Goal: Information Seeking & Learning: Learn about a topic

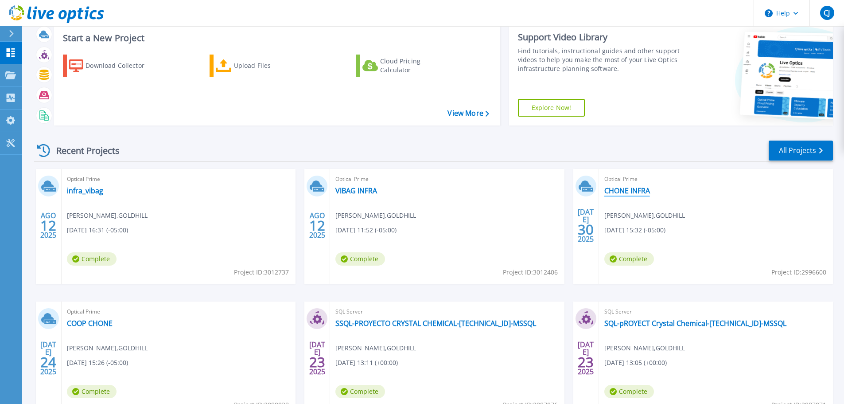
scroll to position [44, 0]
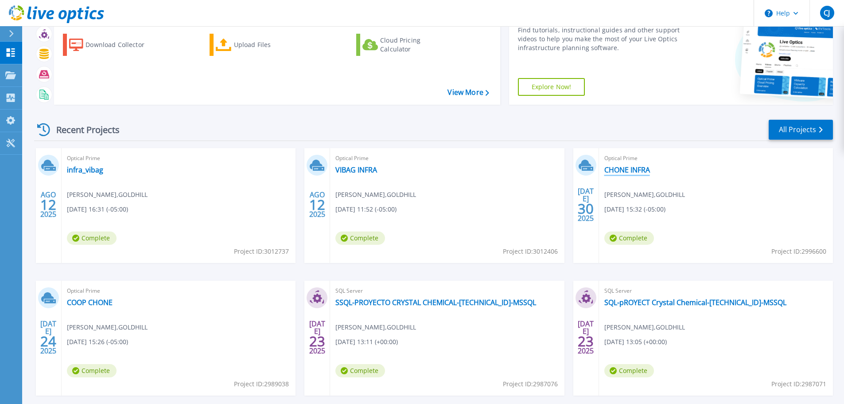
click at [642, 172] on link "CHONE INFRA" at bounding box center [628, 169] width 46 height 9
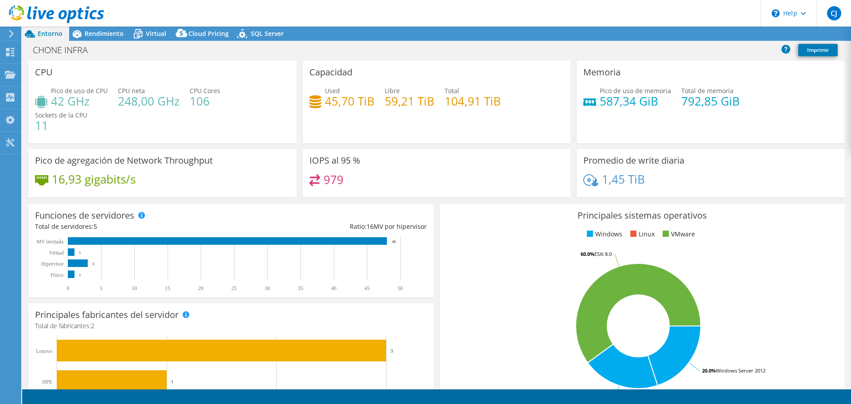
select select "USD"
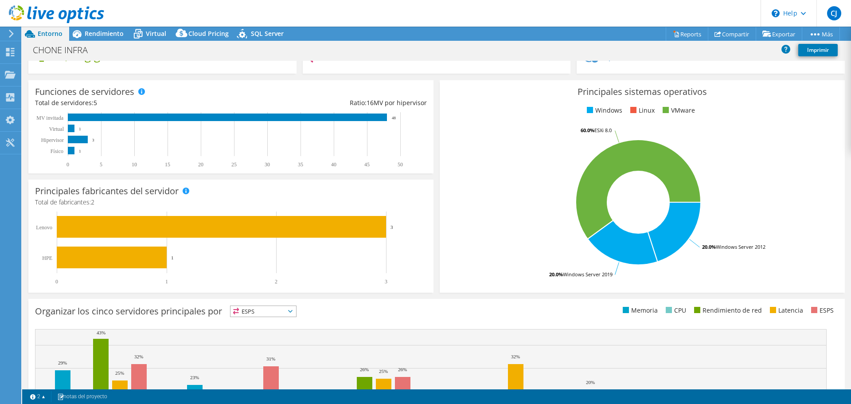
scroll to position [79, 0]
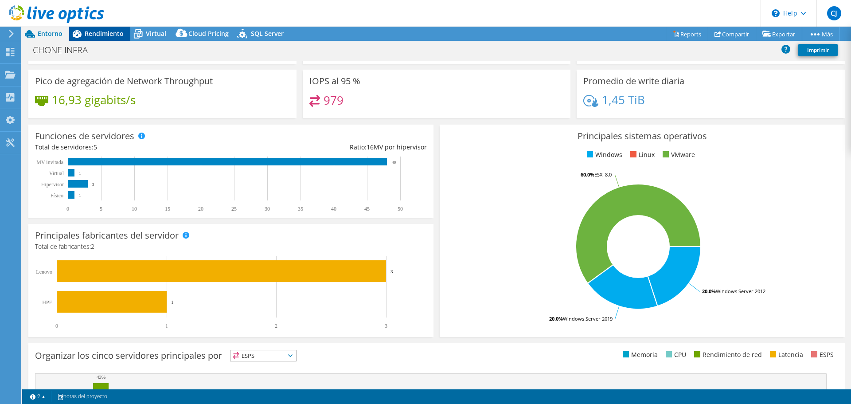
click at [106, 35] on span "Rendimiento" at bounding box center [104, 33] width 39 height 8
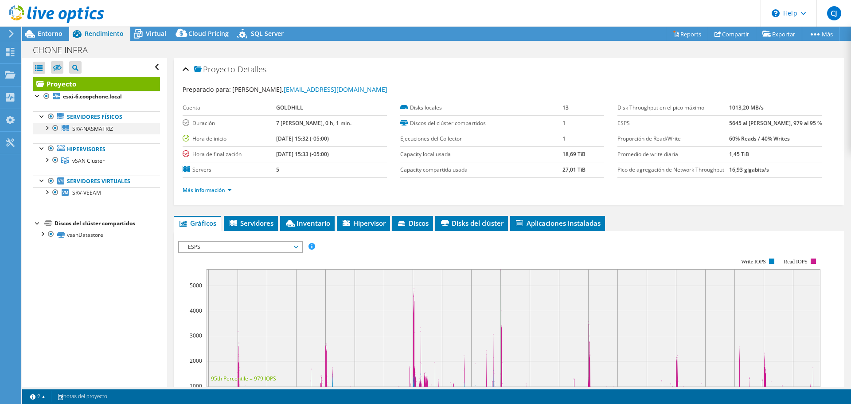
click at [47, 126] on div at bounding box center [46, 127] width 9 height 9
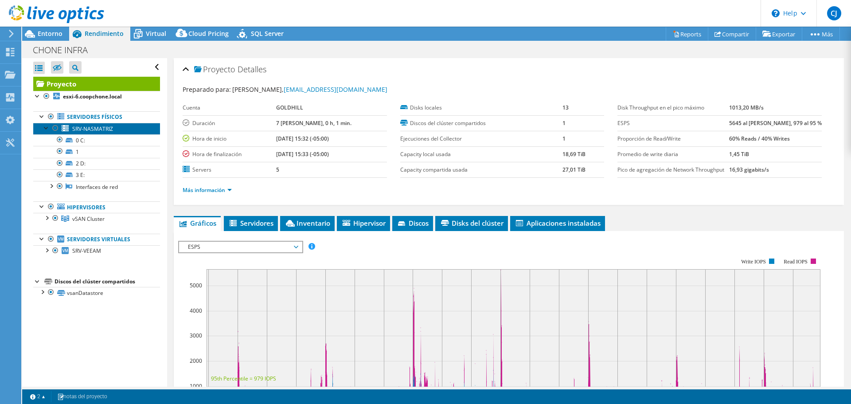
click at [104, 126] on span "SRV-NASMATRIZ" at bounding box center [92, 129] width 41 height 8
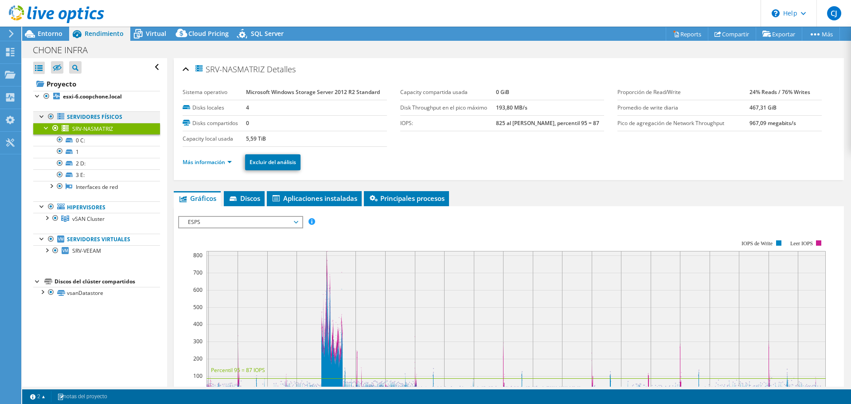
click at [43, 118] on div at bounding box center [42, 115] width 9 height 9
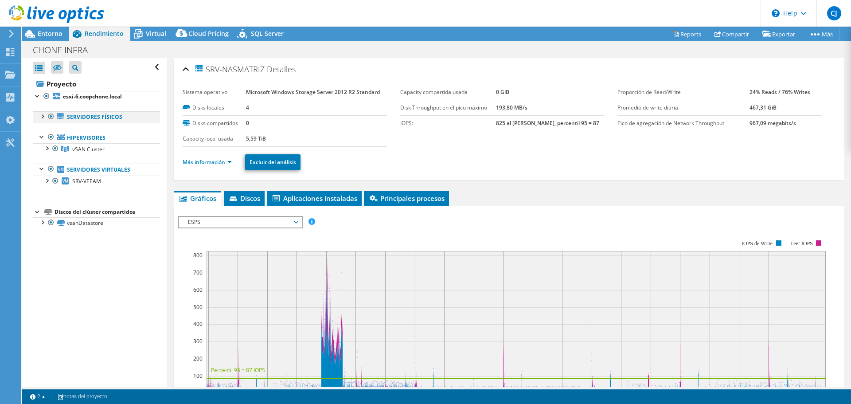
click at [44, 117] on div at bounding box center [42, 115] width 9 height 9
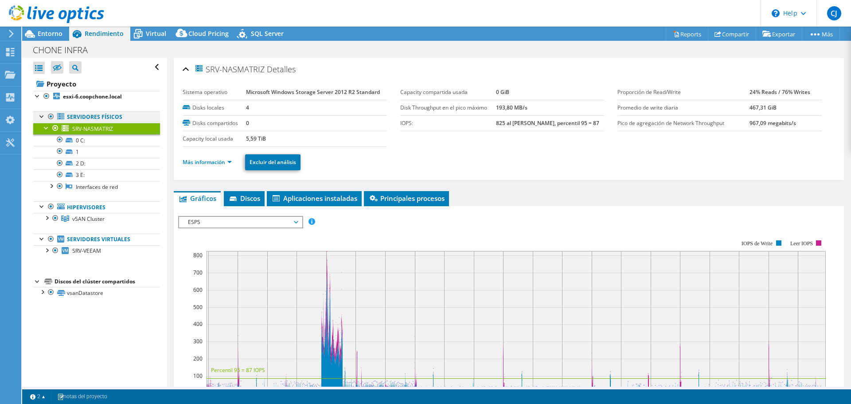
click at [84, 117] on link "Servidores físicos" at bounding box center [96, 117] width 127 height 12
click at [242, 196] on span "Discos" at bounding box center [244, 198] width 32 height 9
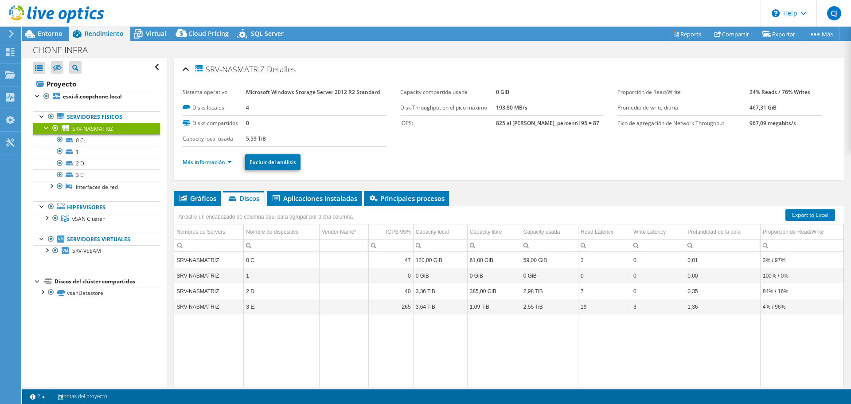
click at [377, 212] on div "Arrastre un encabezado de columna aquí para agrupar por dicha columna" at bounding box center [509, 212] width 670 height 12
click at [339, 199] on span "Aplicaciones instaladas" at bounding box center [314, 198] width 86 height 9
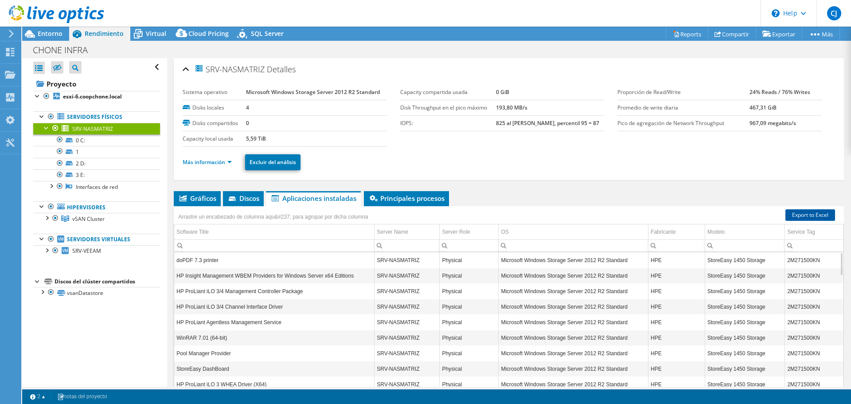
click at [811, 214] on link "Export to Excel" at bounding box center [810, 215] width 50 height 12
click at [388, 195] on span "Principales procesos" at bounding box center [406, 198] width 76 height 9
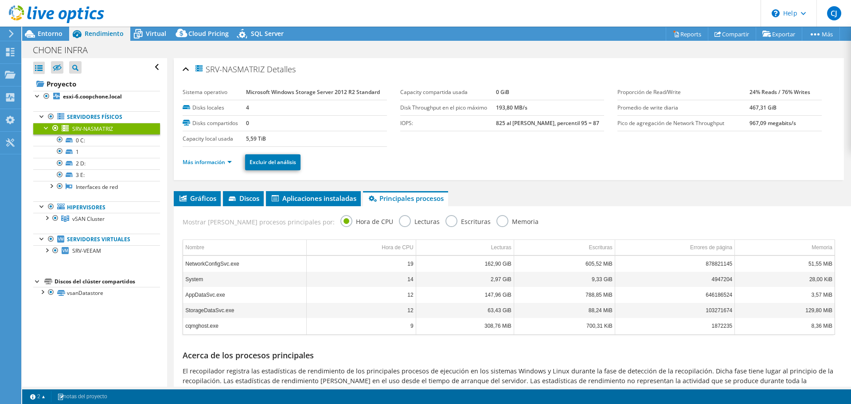
scroll to position [42, 0]
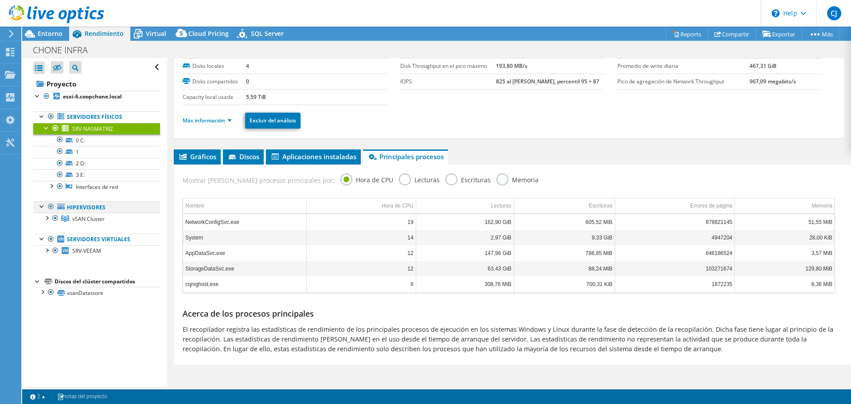
click at [45, 207] on div at bounding box center [42, 205] width 9 height 9
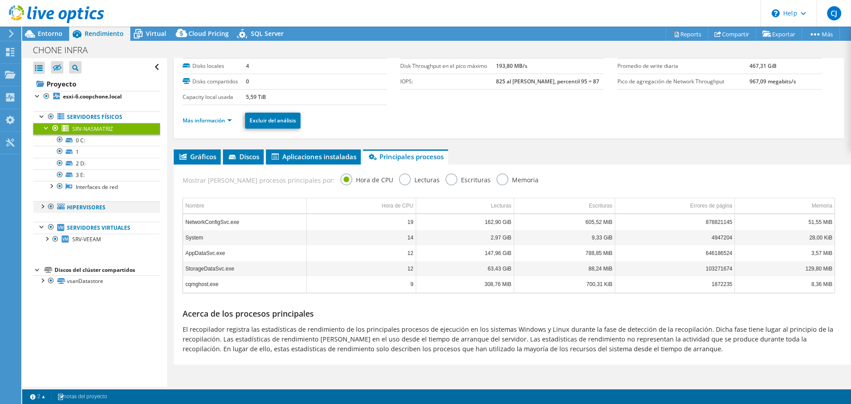
click at [41, 206] on div at bounding box center [42, 205] width 9 height 9
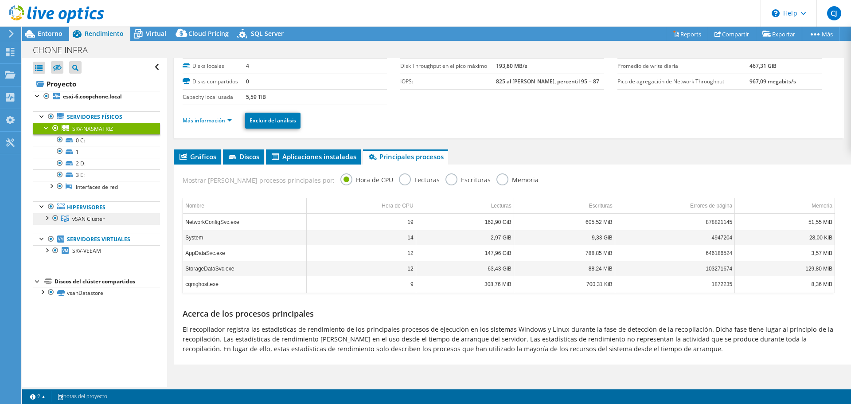
click at [42, 217] on link "vSAN Cluster" at bounding box center [96, 219] width 127 height 12
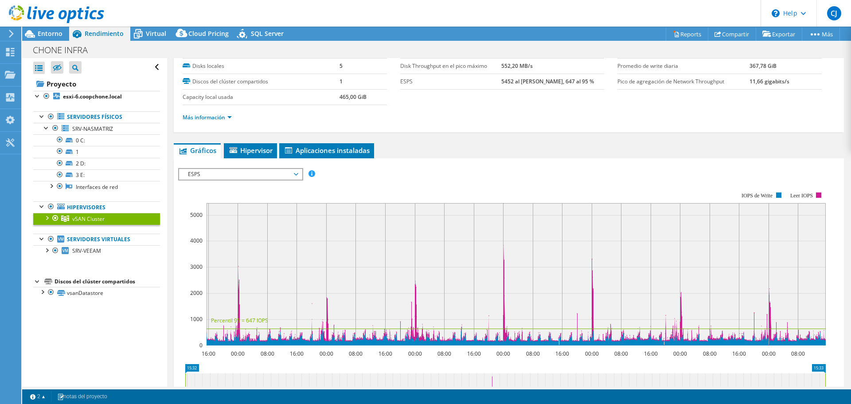
click at [47, 219] on div at bounding box center [46, 217] width 9 height 9
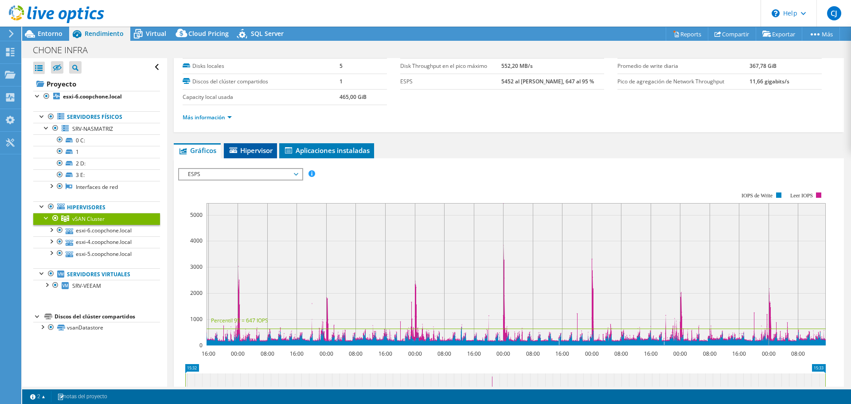
click at [262, 151] on span "Hipervisor" at bounding box center [250, 150] width 44 height 9
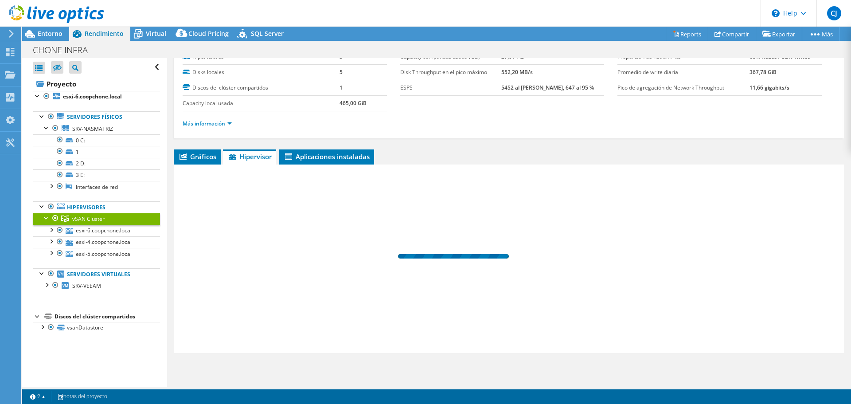
scroll to position [35, 0]
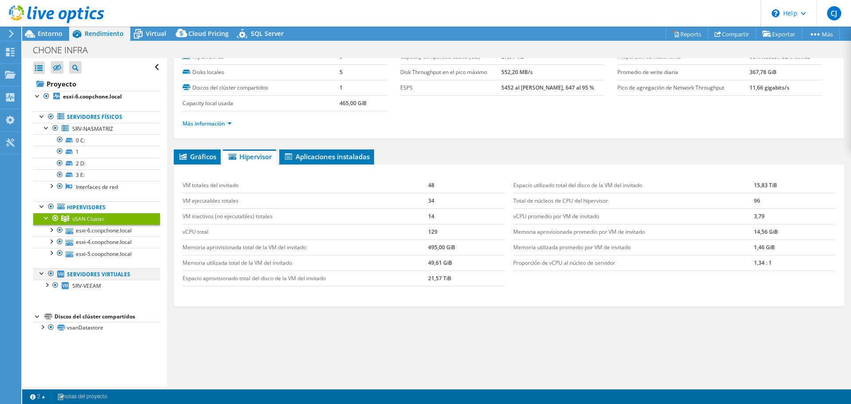
click at [40, 273] on div at bounding box center [42, 272] width 9 height 9
click at [40, 272] on div at bounding box center [42, 272] width 9 height 9
click at [50, 288] on div at bounding box center [46, 284] width 9 height 9
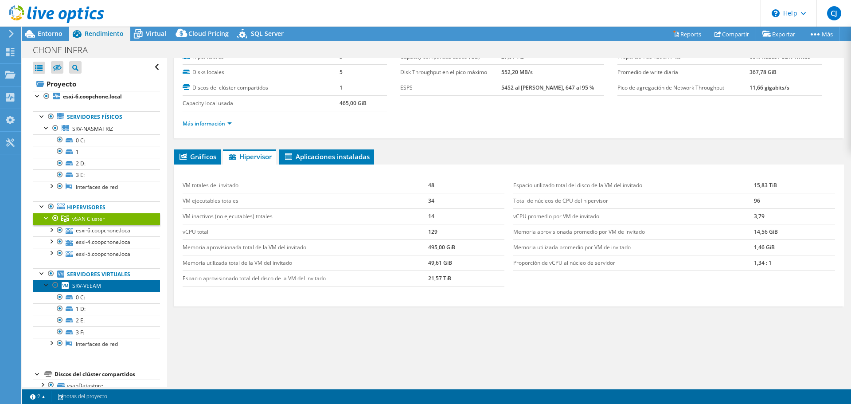
click at [97, 284] on span "SRV-VEEAM" at bounding box center [86, 286] width 29 height 8
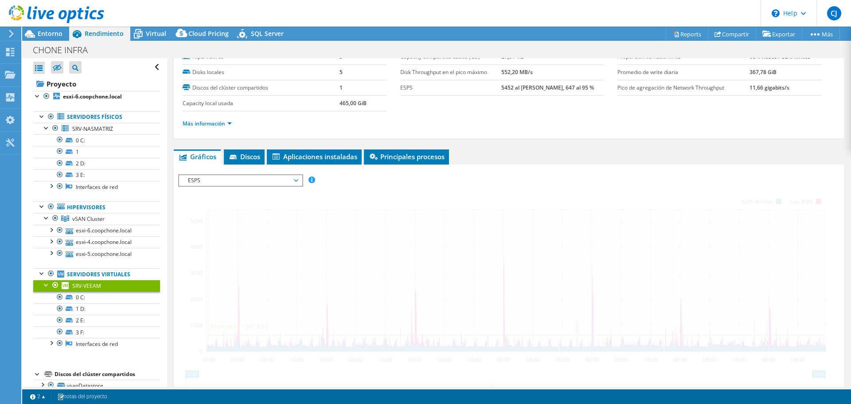
scroll to position [42, 0]
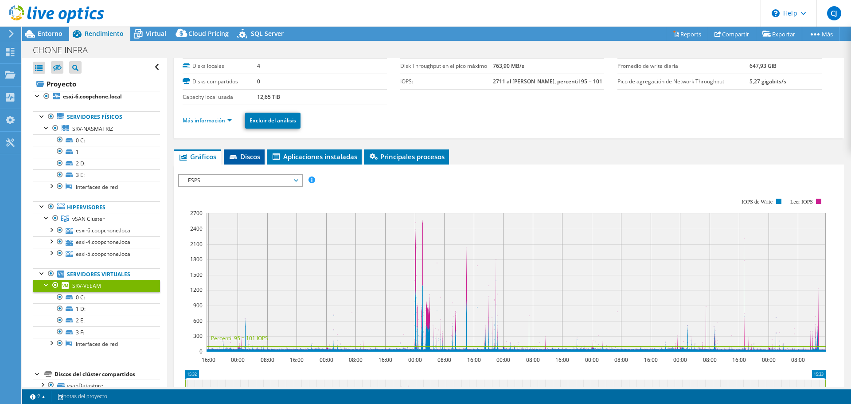
click at [249, 154] on span "Discos" at bounding box center [244, 156] width 32 height 9
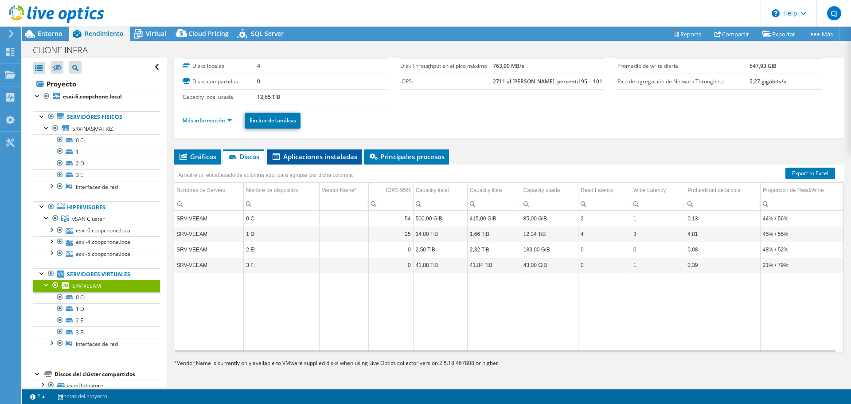
click at [327, 161] on li "Aplicaciones instaladas" at bounding box center [314, 156] width 95 height 15
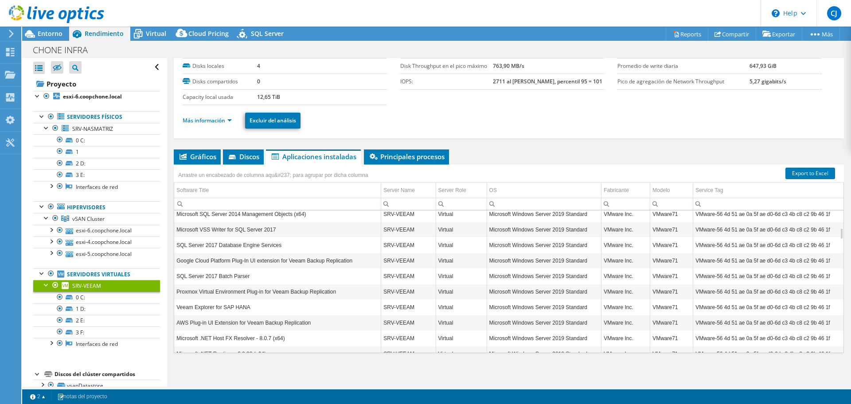
scroll to position [319, 0]
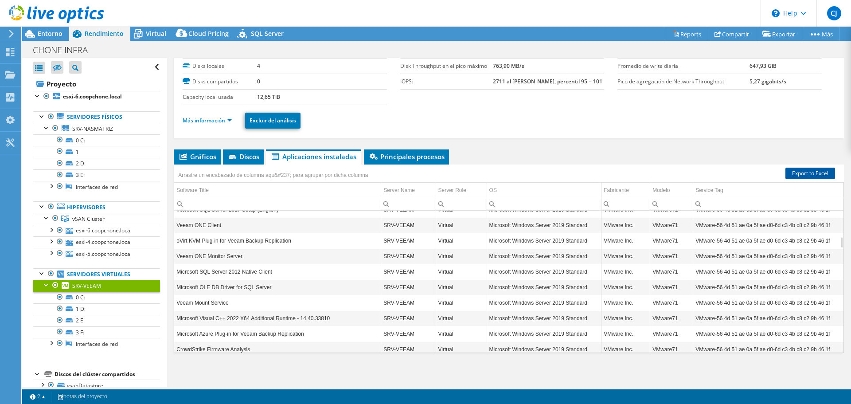
click at [808, 169] on link "Export to Excel" at bounding box center [810, 174] width 50 height 12
click at [401, 160] on span "Principales procesos" at bounding box center [406, 156] width 76 height 9
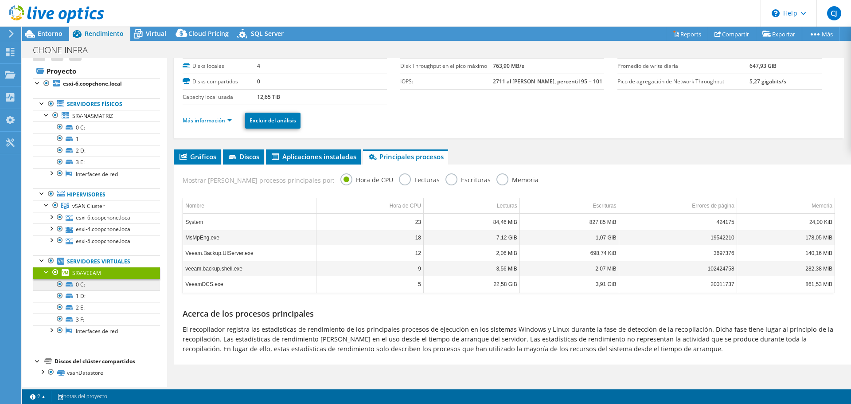
scroll to position [16, 0]
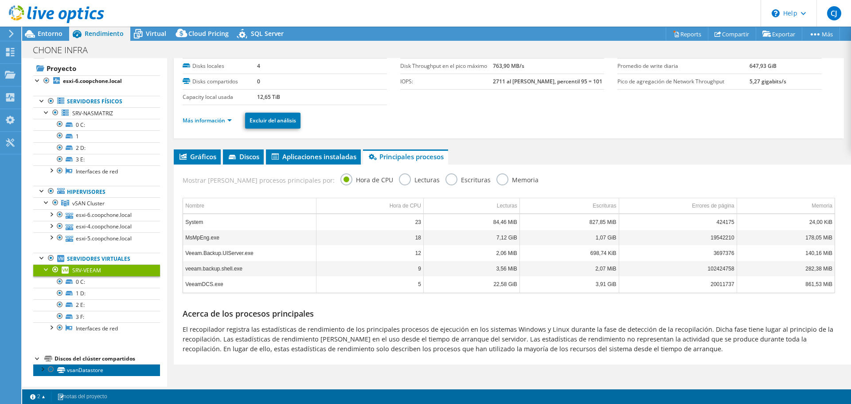
click at [74, 370] on link "vsanDatastore" at bounding box center [96, 370] width 127 height 12
